Goal: Find specific page/section: Find specific page/section

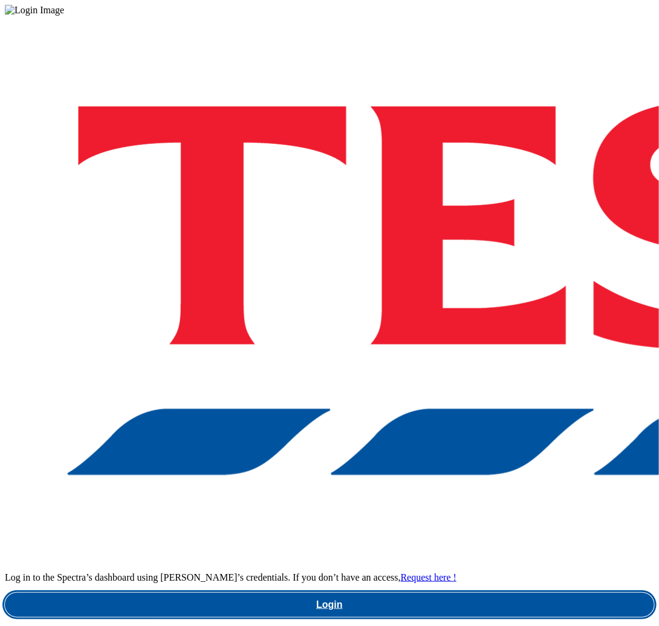
click at [513, 593] on link "Login" at bounding box center [330, 605] width 650 height 24
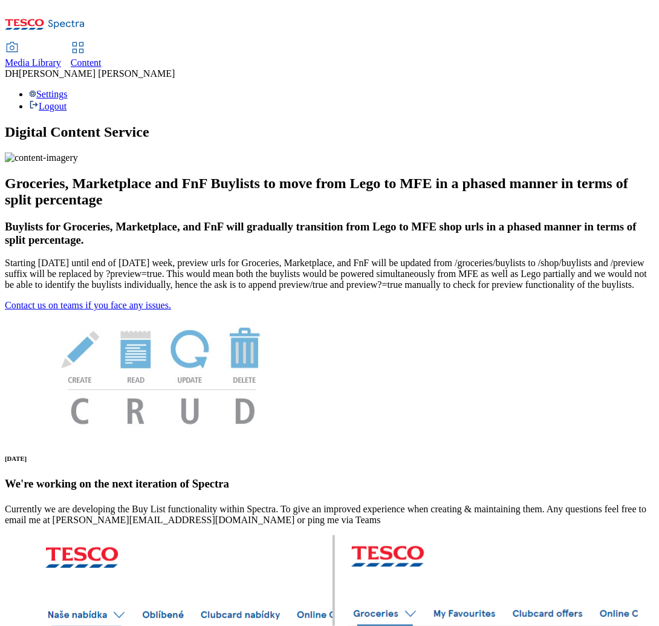
click at [102, 57] on span "Content" at bounding box center [86, 62] width 31 height 10
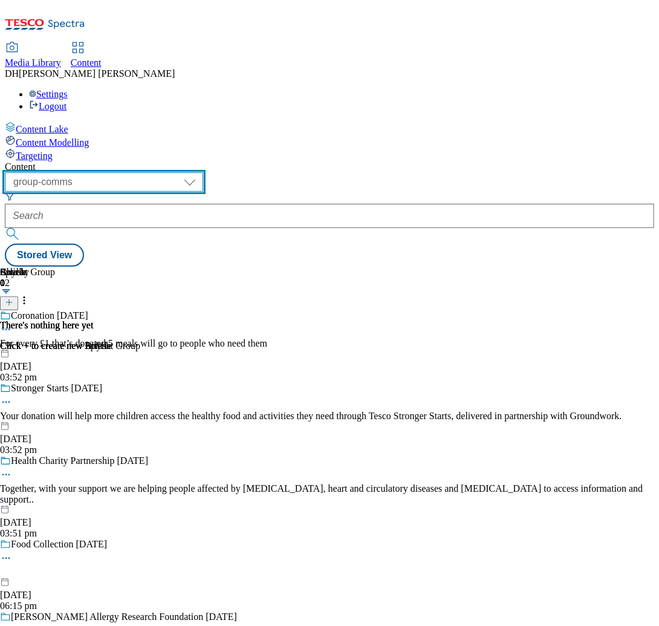
click at [193, 172] on select "dotcom-cz dotcom-hu dotcom-sk fnf-uk ghs-roi ghs-uk group-comms ighs-cz ighs-hu…" at bounding box center [104, 181] width 198 height 19
select select "ghs-uk"
click at [157, 172] on select "dotcom-cz dotcom-hu dotcom-sk fnf-uk ghs-roi ghs-uk group-comms ighs-cz ighs-hu…" at bounding box center [104, 181] width 198 height 19
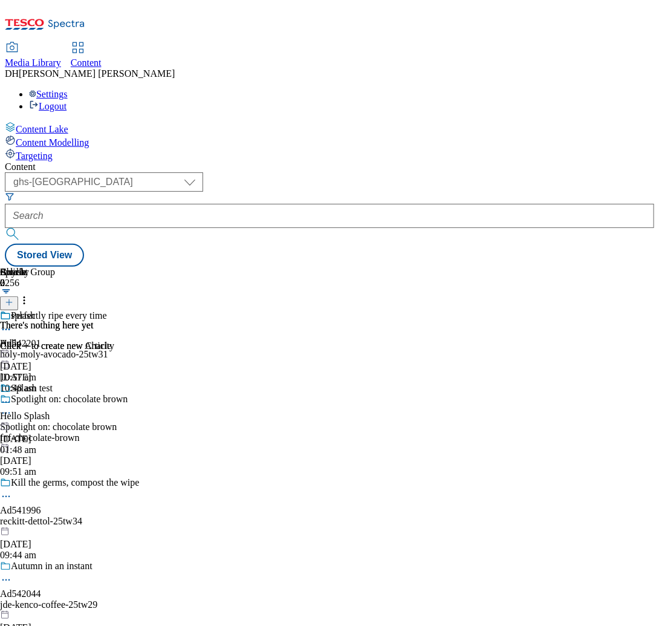
click at [61, 57] on span "Media Library" at bounding box center [33, 62] width 56 height 10
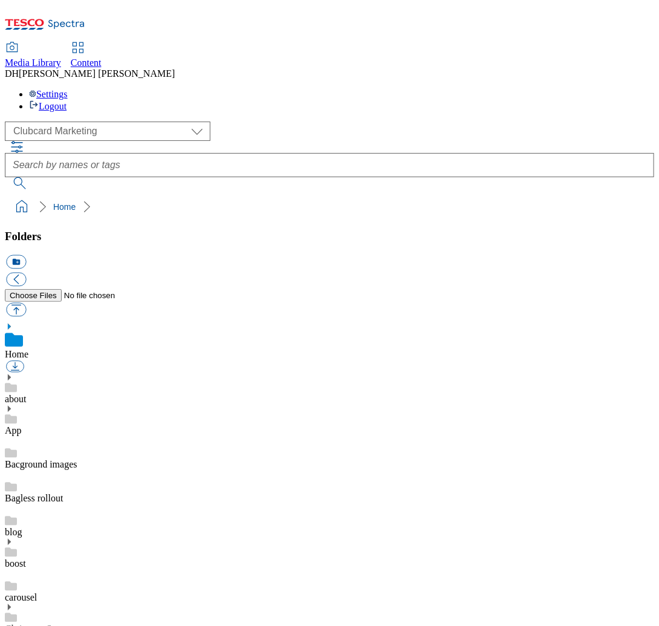
scroll to position [2, 0]
click at [69, 122] on select "Clubcard Marketing Demo Dotcom UK Emails GHS Marketing UK GHS Product UK GHS RO…" at bounding box center [108, 131] width 206 height 19
select select "flare-ghs-mktg"
click at [8, 122] on select "Clubcard Marketing Demo Dotcom UK Emails GHS Marketing UK GHS Product UK GHS RO…" at bounding box center [108, 131] width 206 height 19
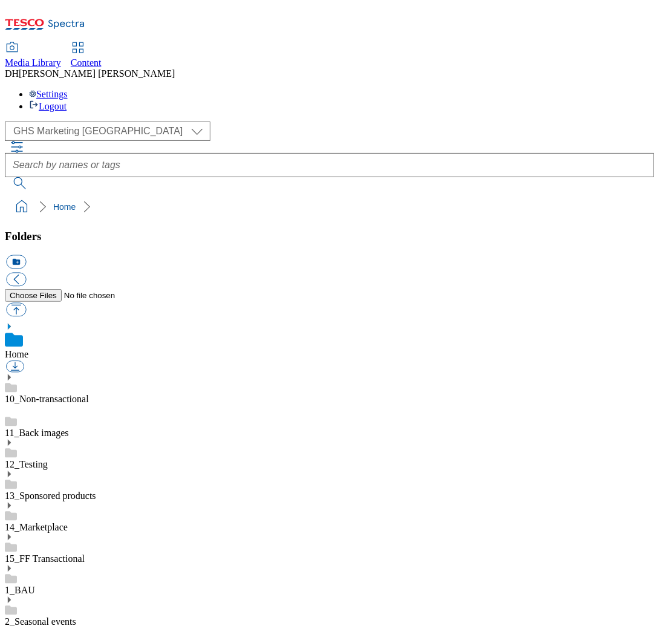
click at [13, 564] on icon at bounding box center [9, 568] width 8 height 8
